Goal: Find contact information: Find contact information

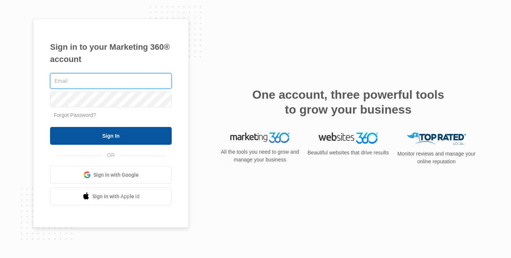
type input "[EMAIL_ADDRESS][DOMAIN_NAME]"
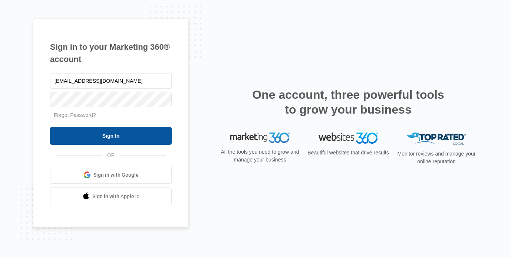
click at [128, 135] on input "Sign In" at bounding box center [111, 136] width 122 height 18
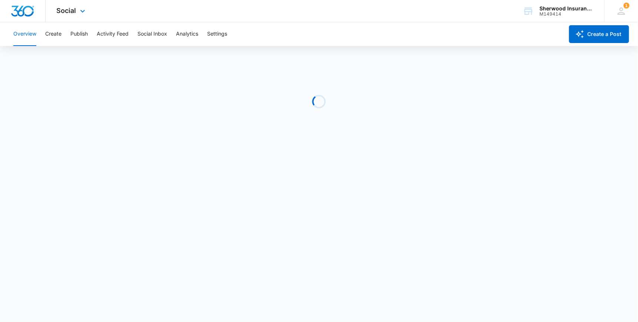
drag, startPoint x: 83, startPoint y: 10, endPoint x: 89, endPoint y: 34, distance: 25.4
click at [83, 10] on icon at bounding box center [82, 11] width 9 height 9
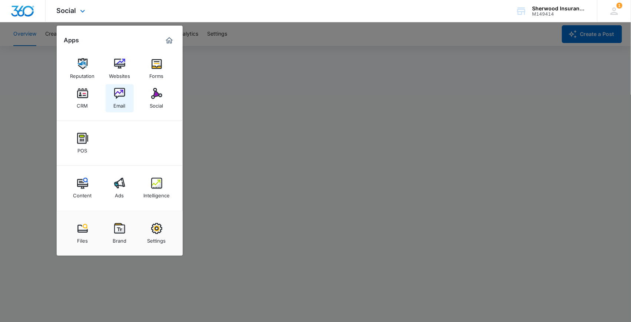
click at [118, 95] on img at bounding box center [119, 93] width 11 height 11
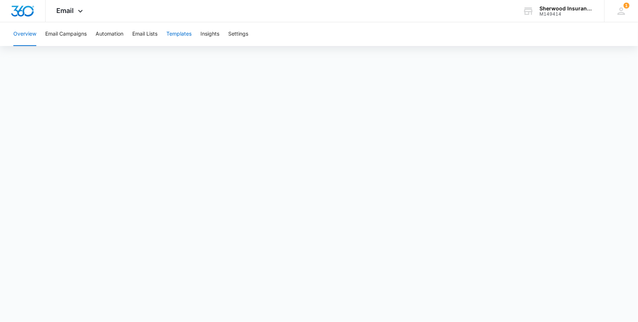
click at [191, 34] on button "Templates" at bounding box center [178, 34] width 25 height 24
click at [78, 11] on icon at bounding box center [80, 13] width 9 height 9
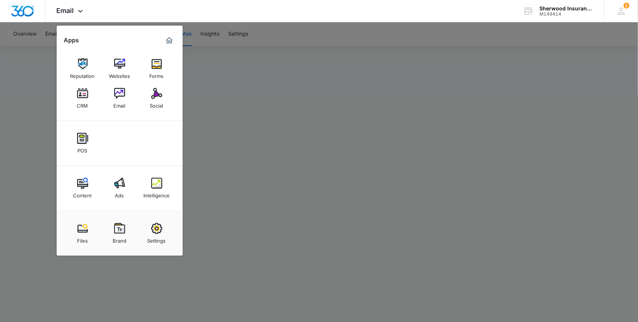
click at [347, 96] on div at bounding box center [319, 161] width 638 height 322
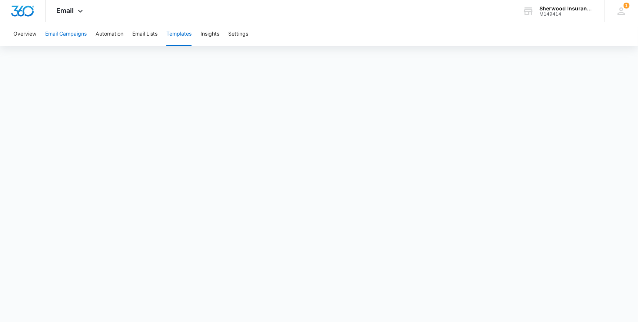
click at [64, 35] on button "Email Campaigns" at bounding box center [66, 34] width 42 height 24
click at [190, 35] on button "Templates" at bounding box center [178, 34] width 25 height 24
click at [81, 14] on icon at bounding box center [80, 13] width 9 height 9
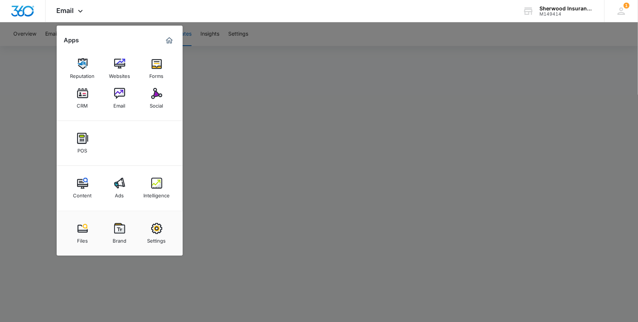
click at [339, 86] on div at bounding box center [319, 161] width 638 height 322
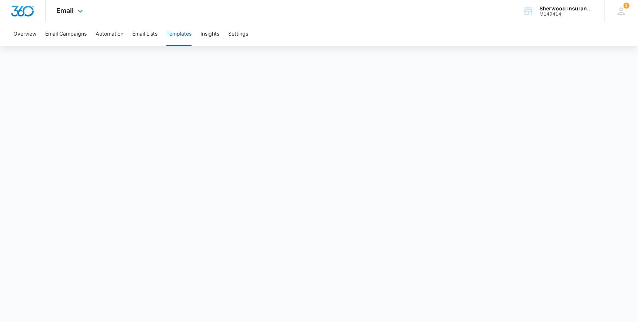
click at [22, 8] on img "Dashboard" at bounding box center [23, 11] width 24 height 11
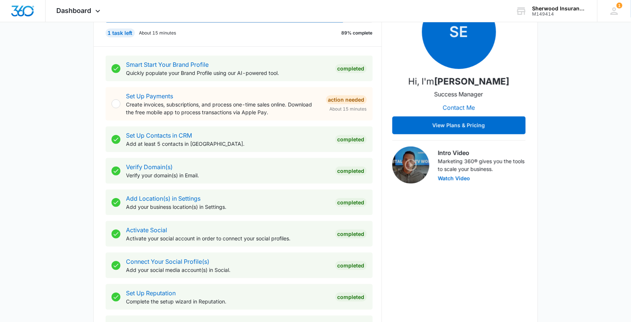
scroll to position [70, 0]
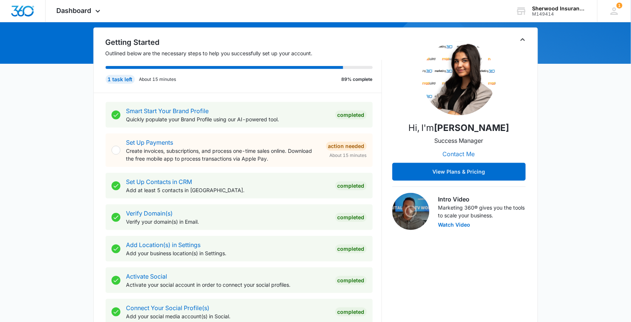
click at [462, 153] on button "Contact Me" at bounding box center [459, 154] width 47 height 18
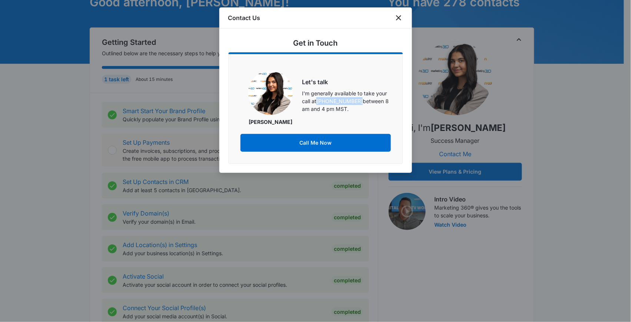
drag, startPoint x: 361, startPoint y: 100, endPoint x: 318, endPoint y: 98, distance: 42.7
click at [318, 98] on p "I'm generally available to take your call at [PHONE_NUMBER] between 8 am and 4 …" at bounding box center [346, 100] width 89 height 23
copy link "[PHONE_NUMBER]"
click at [397, 16] on icon "close" at bounding box center [398, 17] width 5 height 5
